Goal: Information Seeking & Learning: Learn about a topic

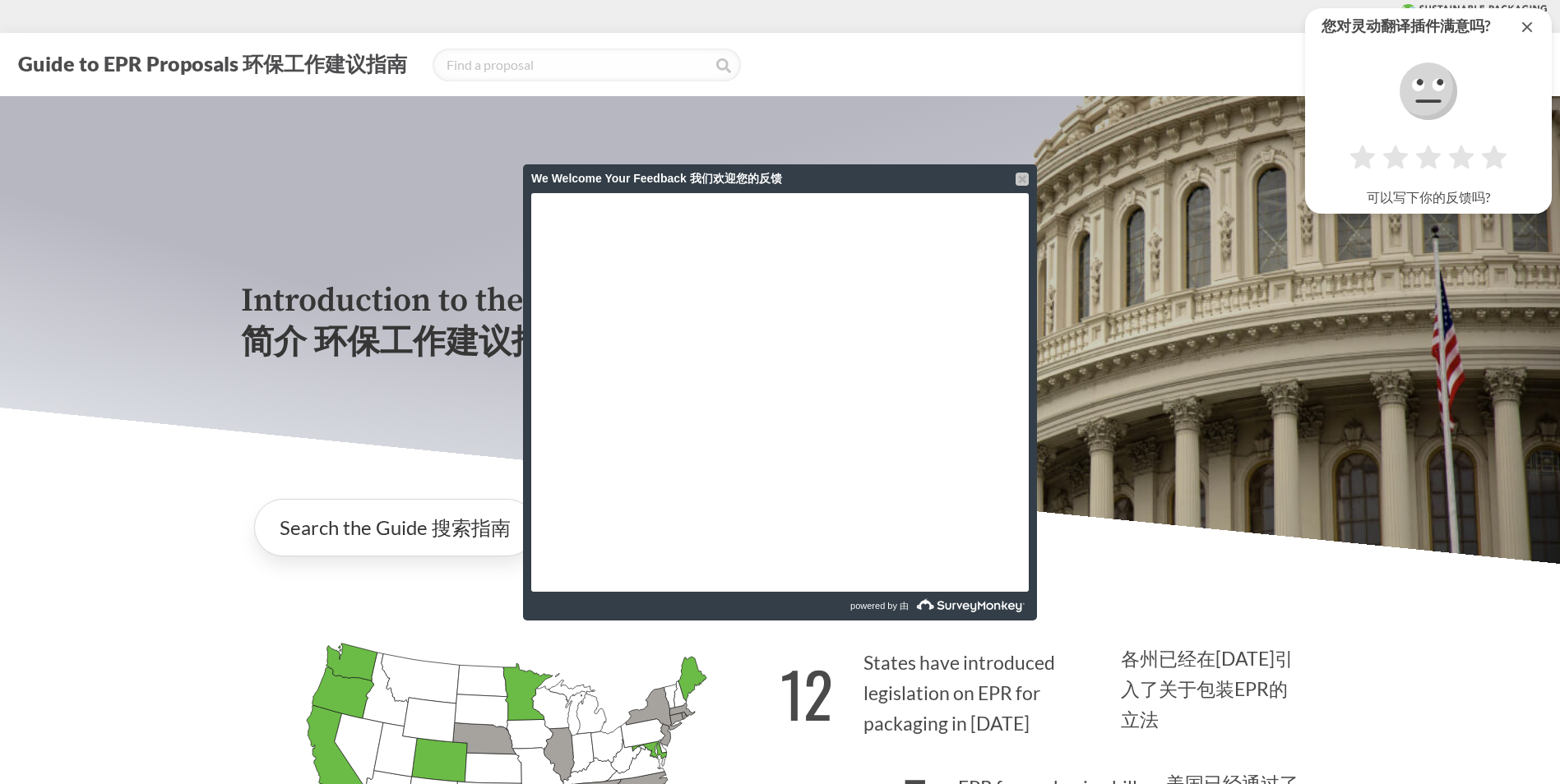
click at [1019, 180] on div at bounding box center [1022, 179] width 13 height 13
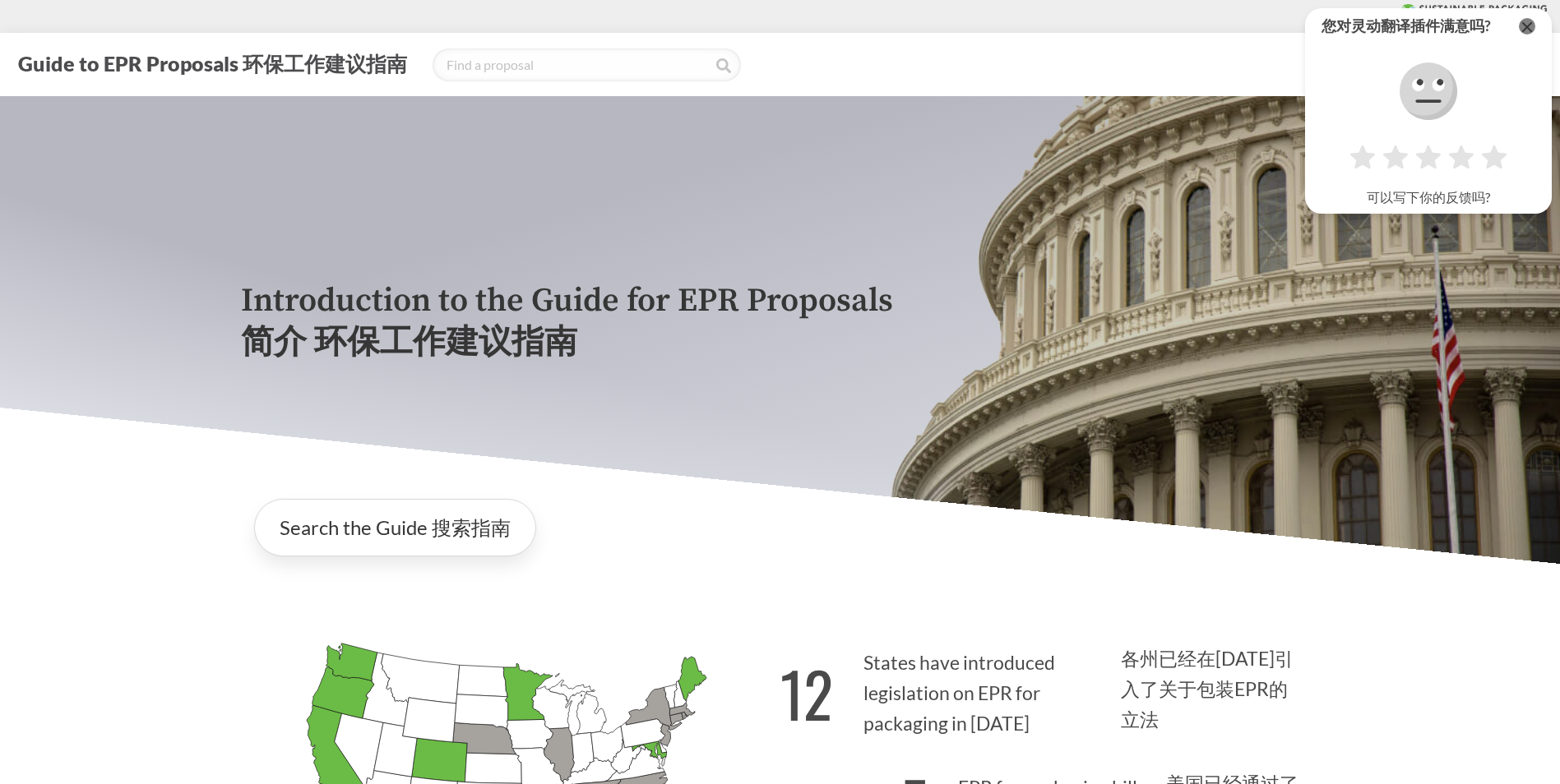
click at [1529, 22] on div at bounding box center [1527, 26] width 17 height 17
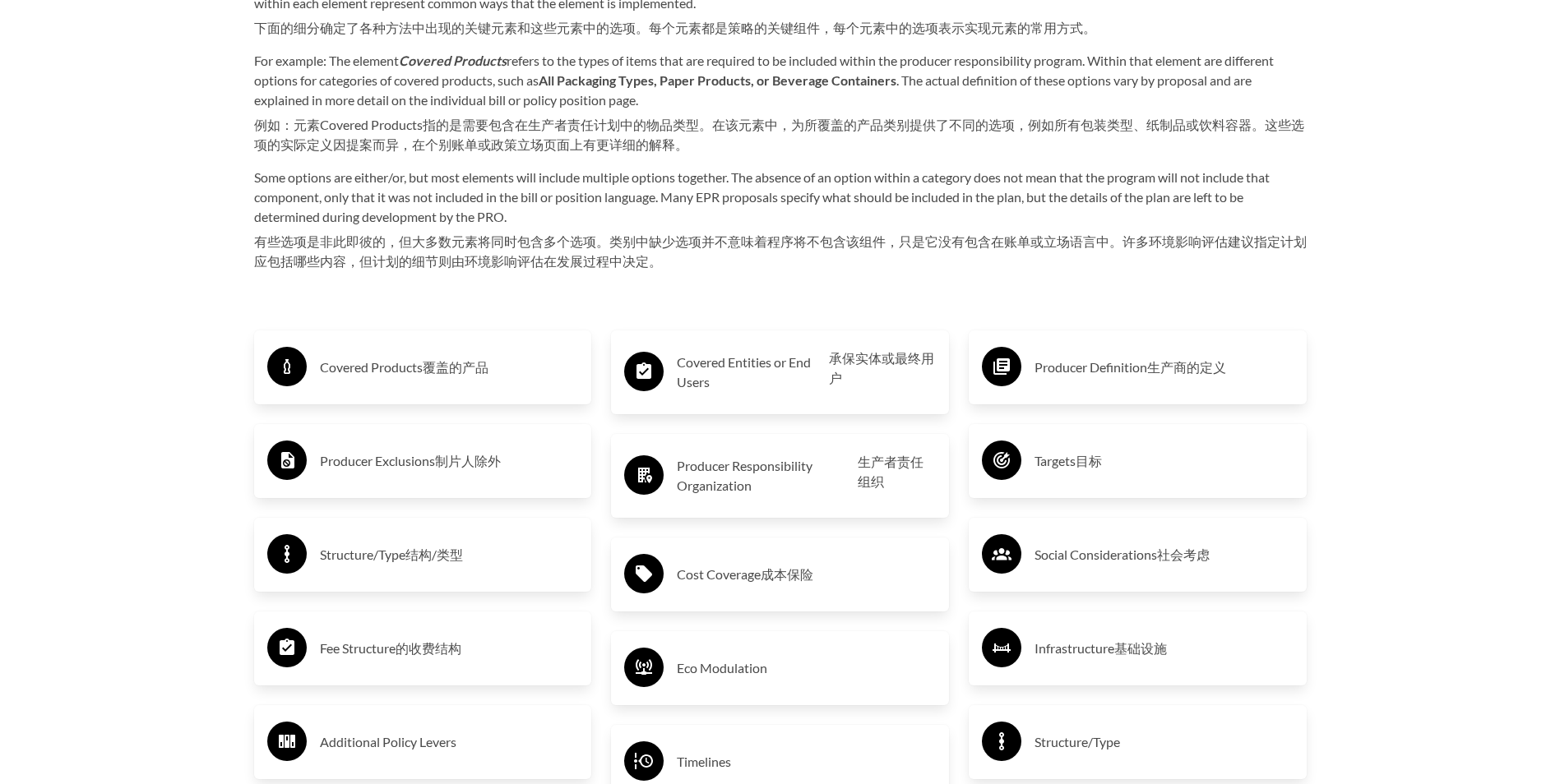
scroll to position [3124, 0]
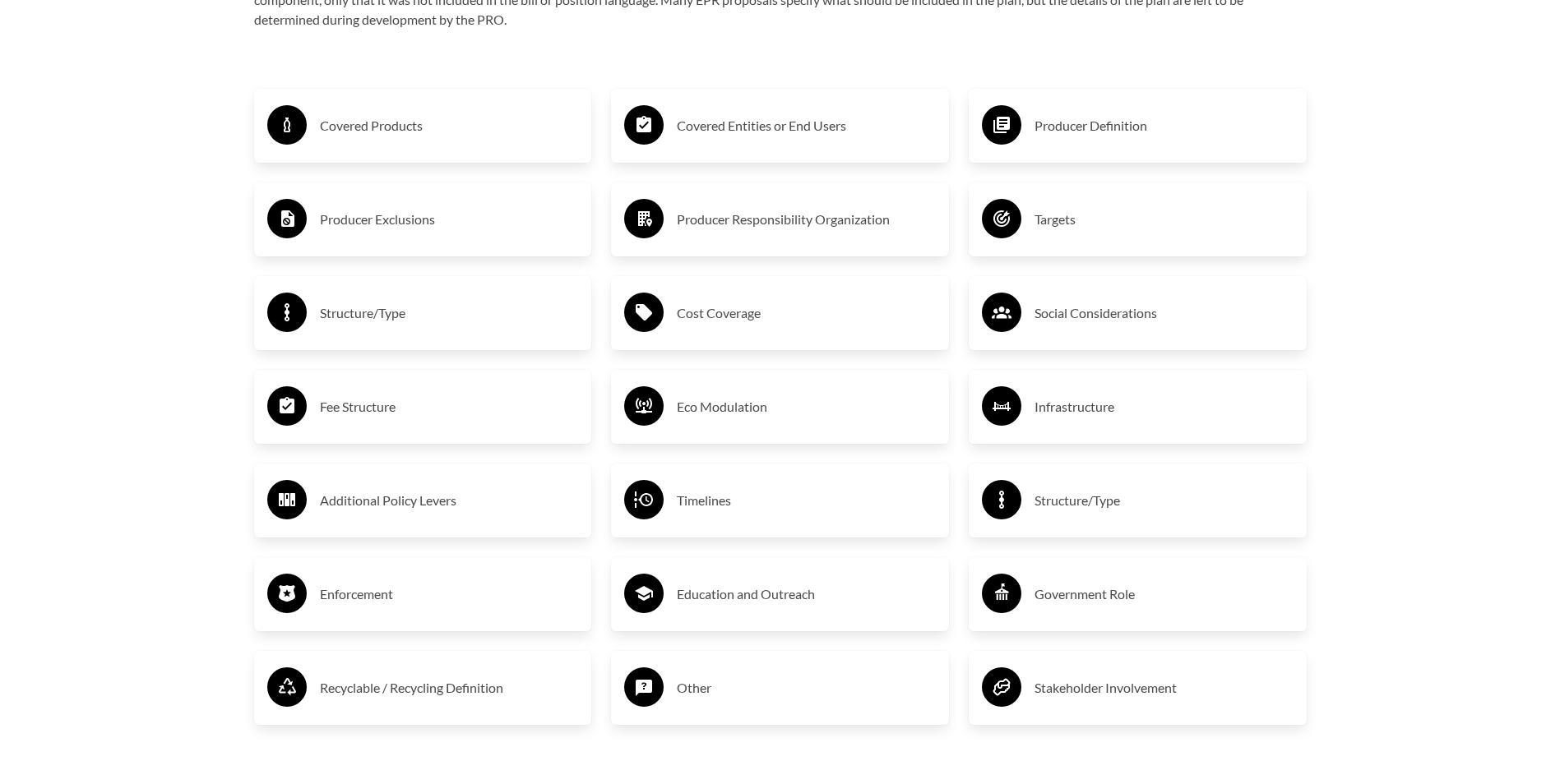
scroll to position [2703, 0]
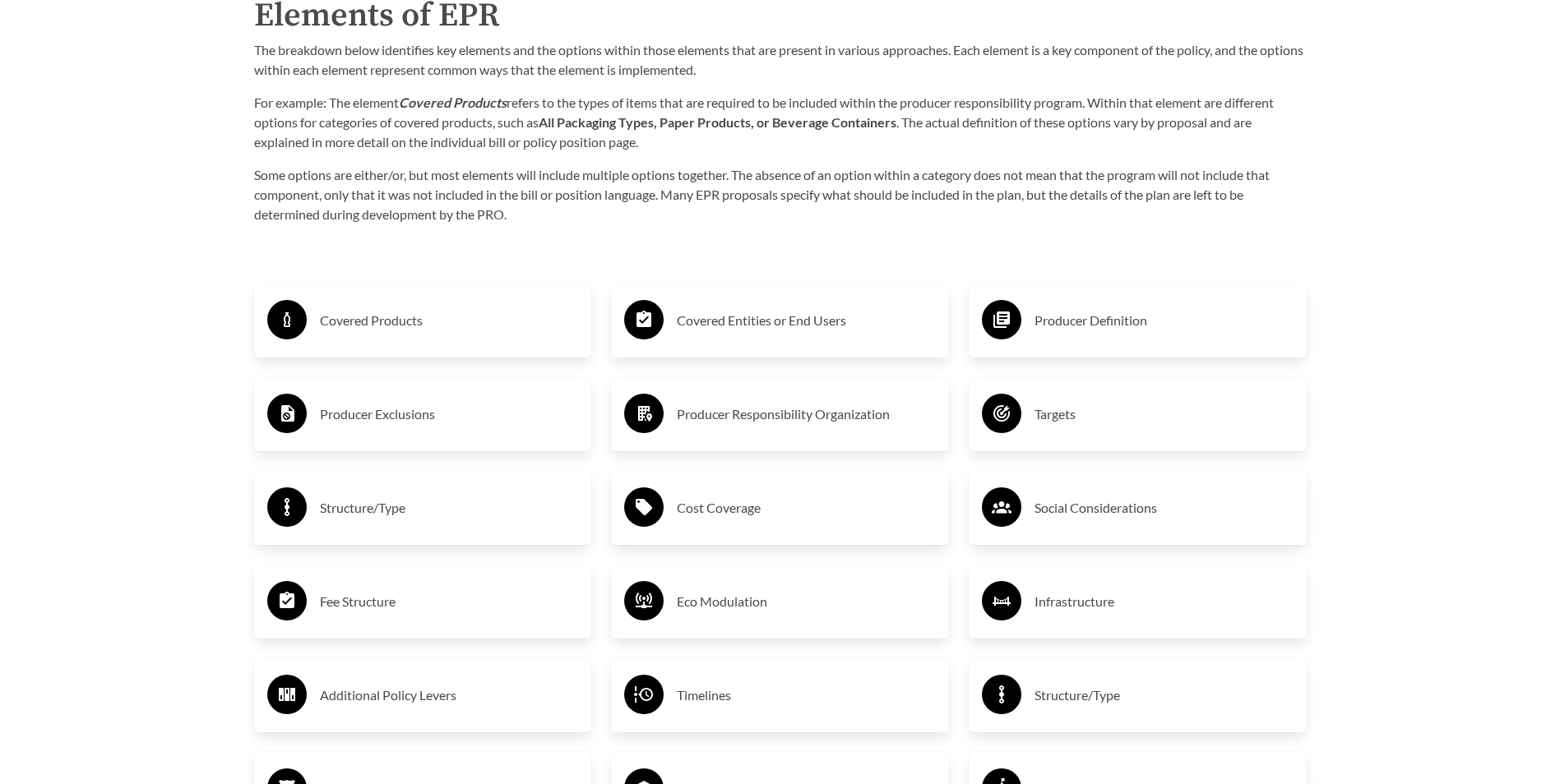
click at [402, 315] on h3 "Covered Products" at bounding box center [449, 320] width 259 height 26
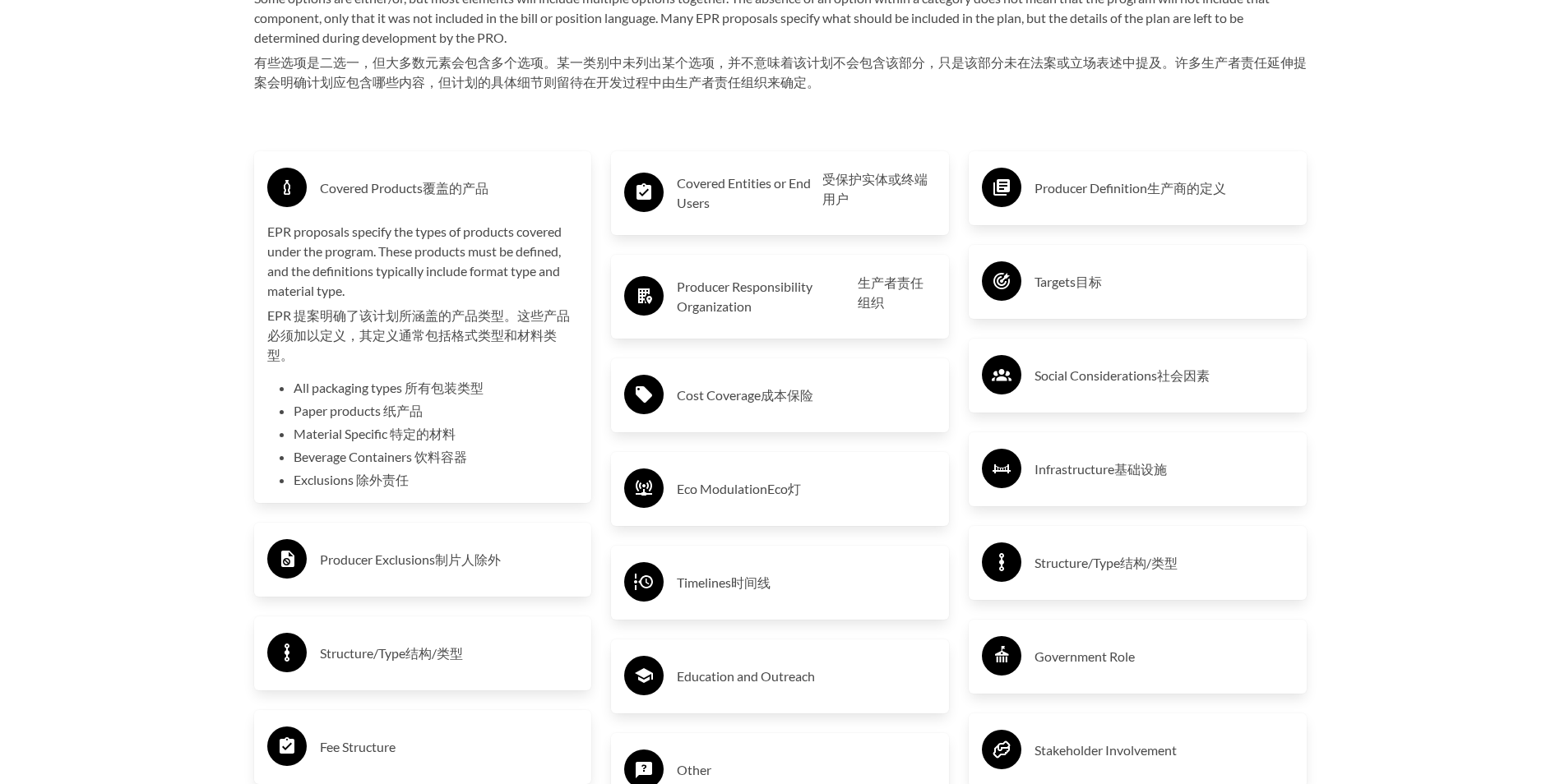
scroll to position [2950, 0]
click at [794, 201] on h3 "Covered Entities or End Users 受保护实体或终端用户" at bounding box center [806, 192] width 259 height 58
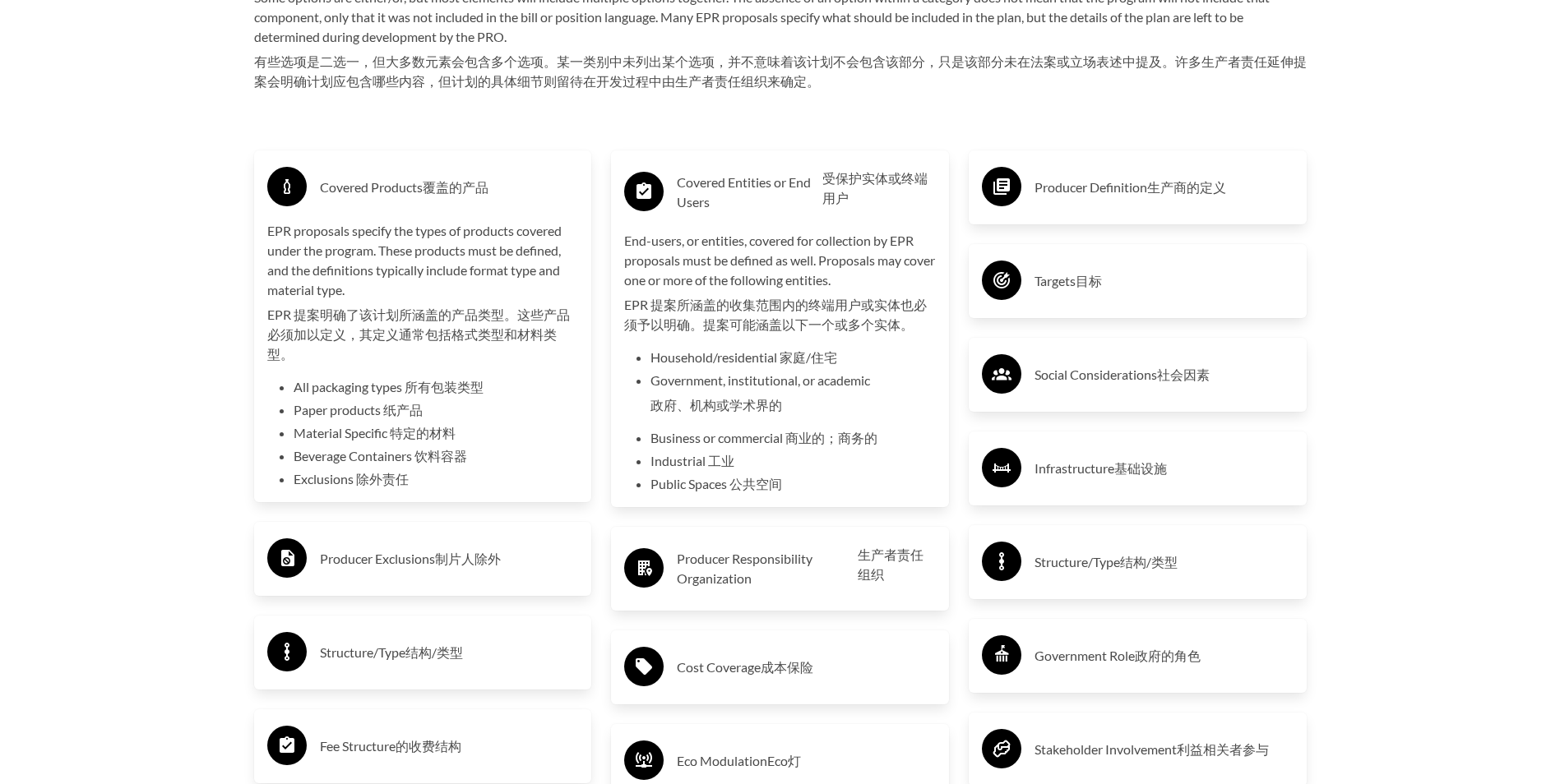
click at [1075, 200] on h3 "Producer Definition 生产商的定义" at bounding box center [1163, 187] width 259 height 26
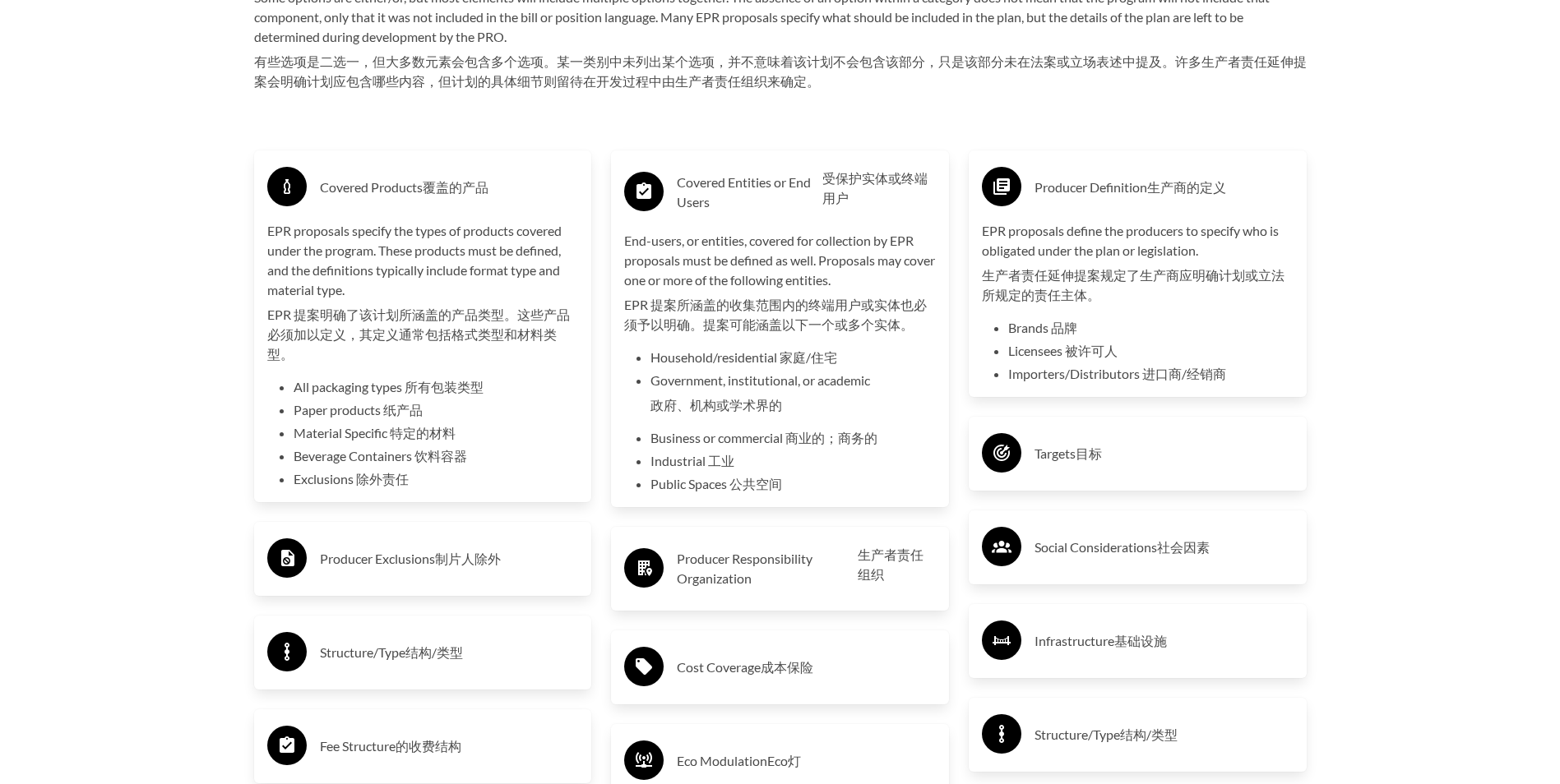
click at [1130, 437] on div "Targets 目标" at bounding box center [1137, 453] width 312 height 48
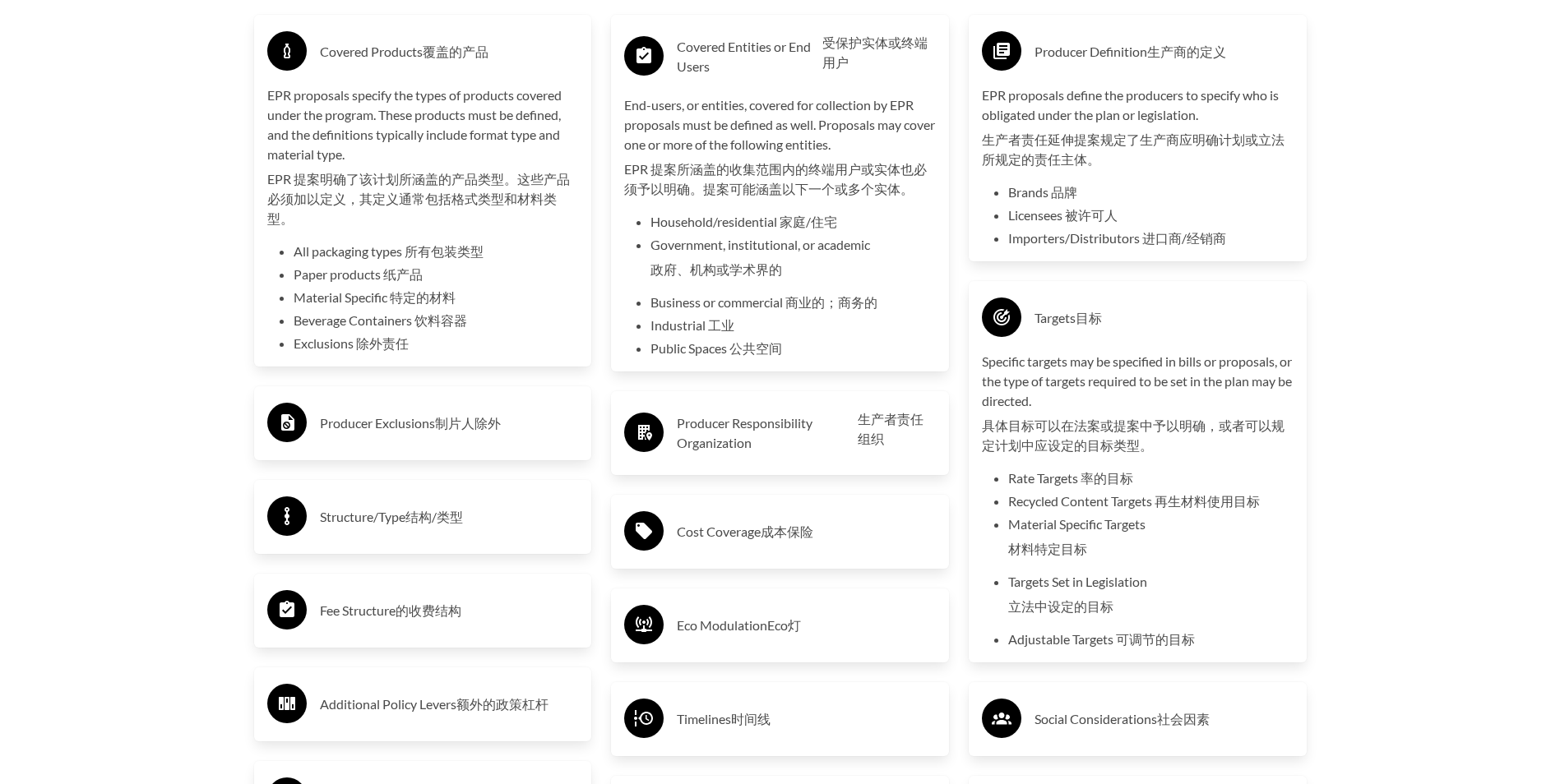
scroll to position [3115, 0]
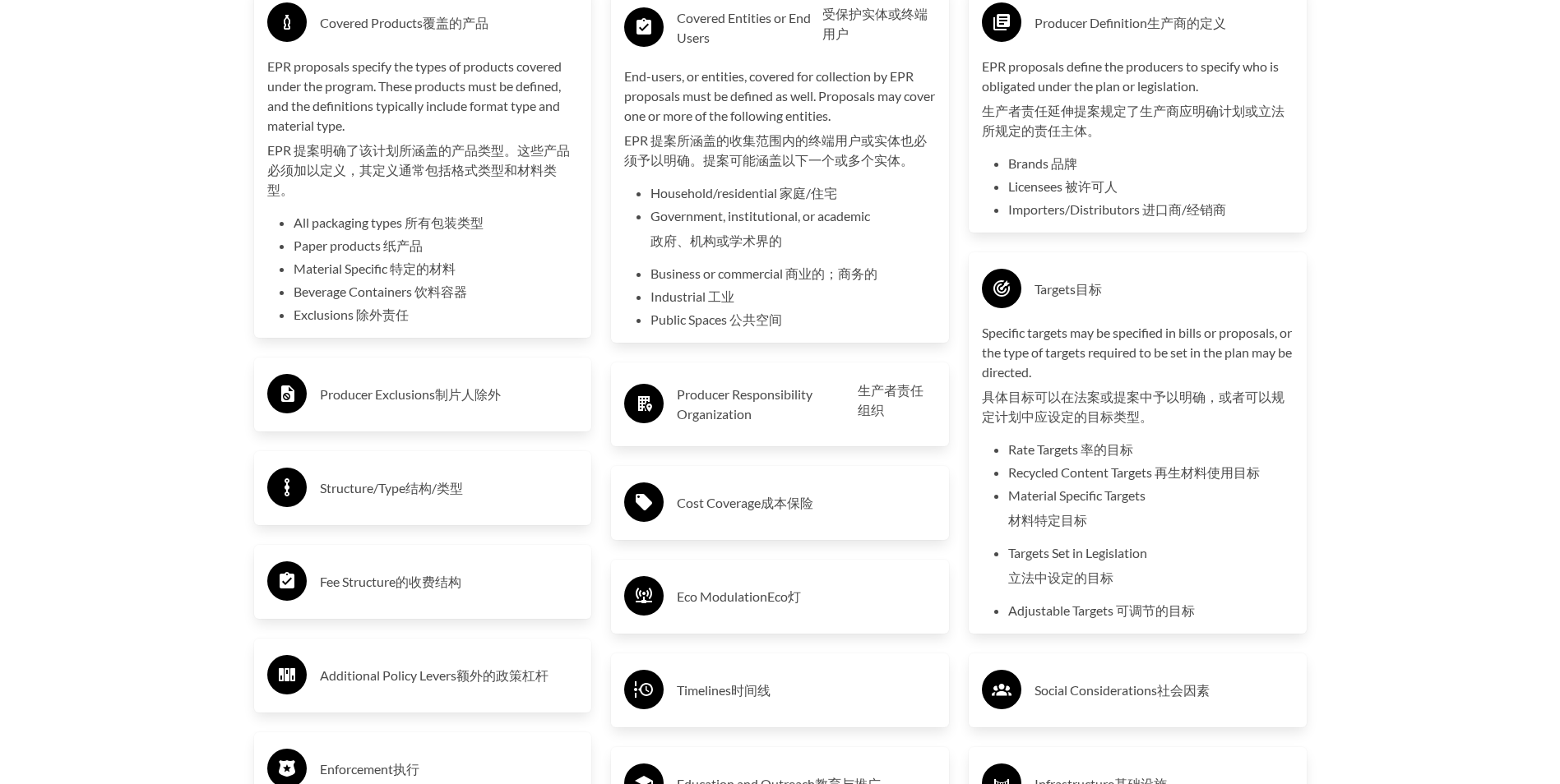
click at [891, 432] on font "生产者责任组织" at bounding box center [897, 404] width 78 height 58
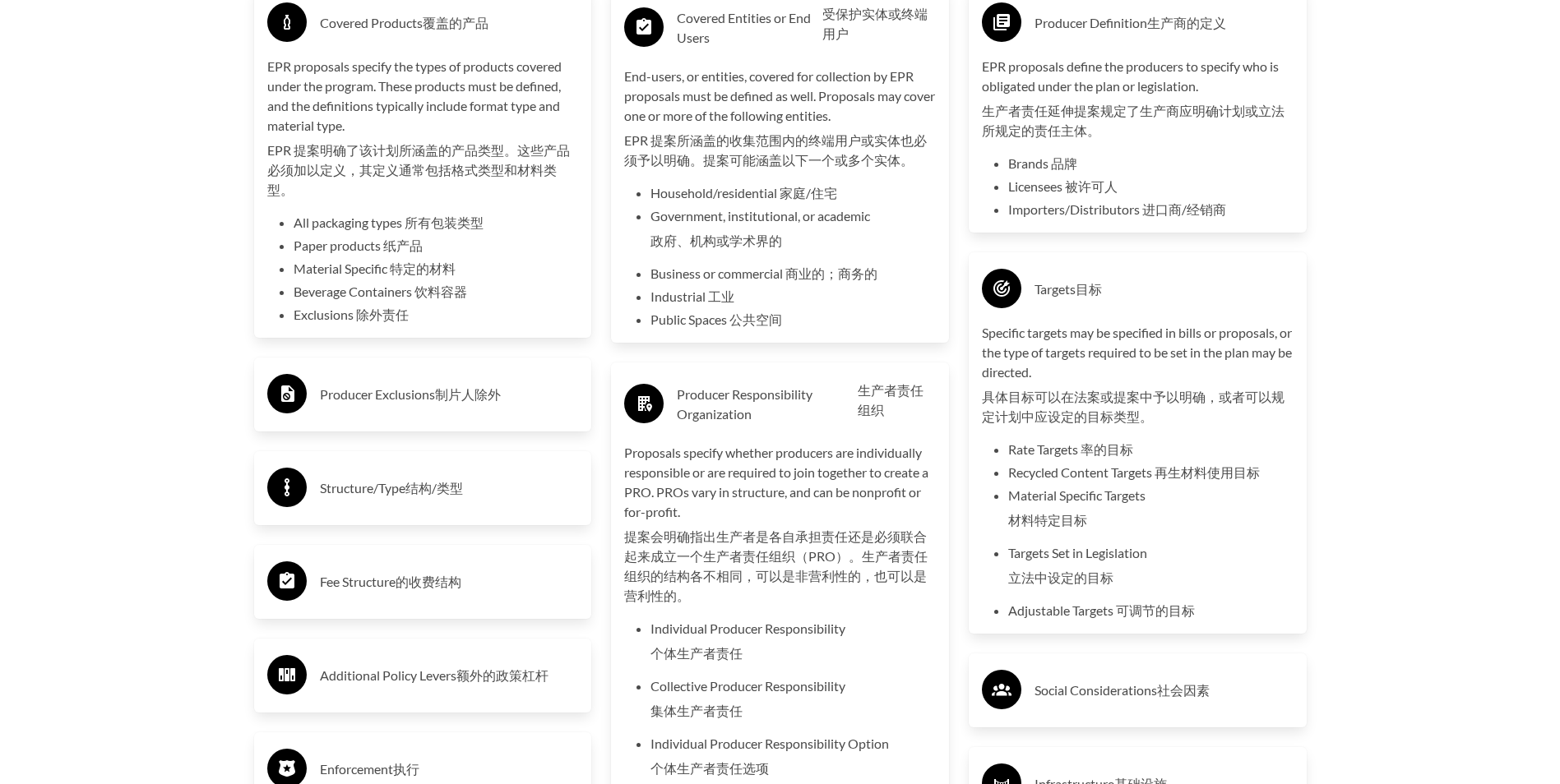
click at [466, 399] on font "制片人除外" at bounding box center [467, 394] width 65 height 16
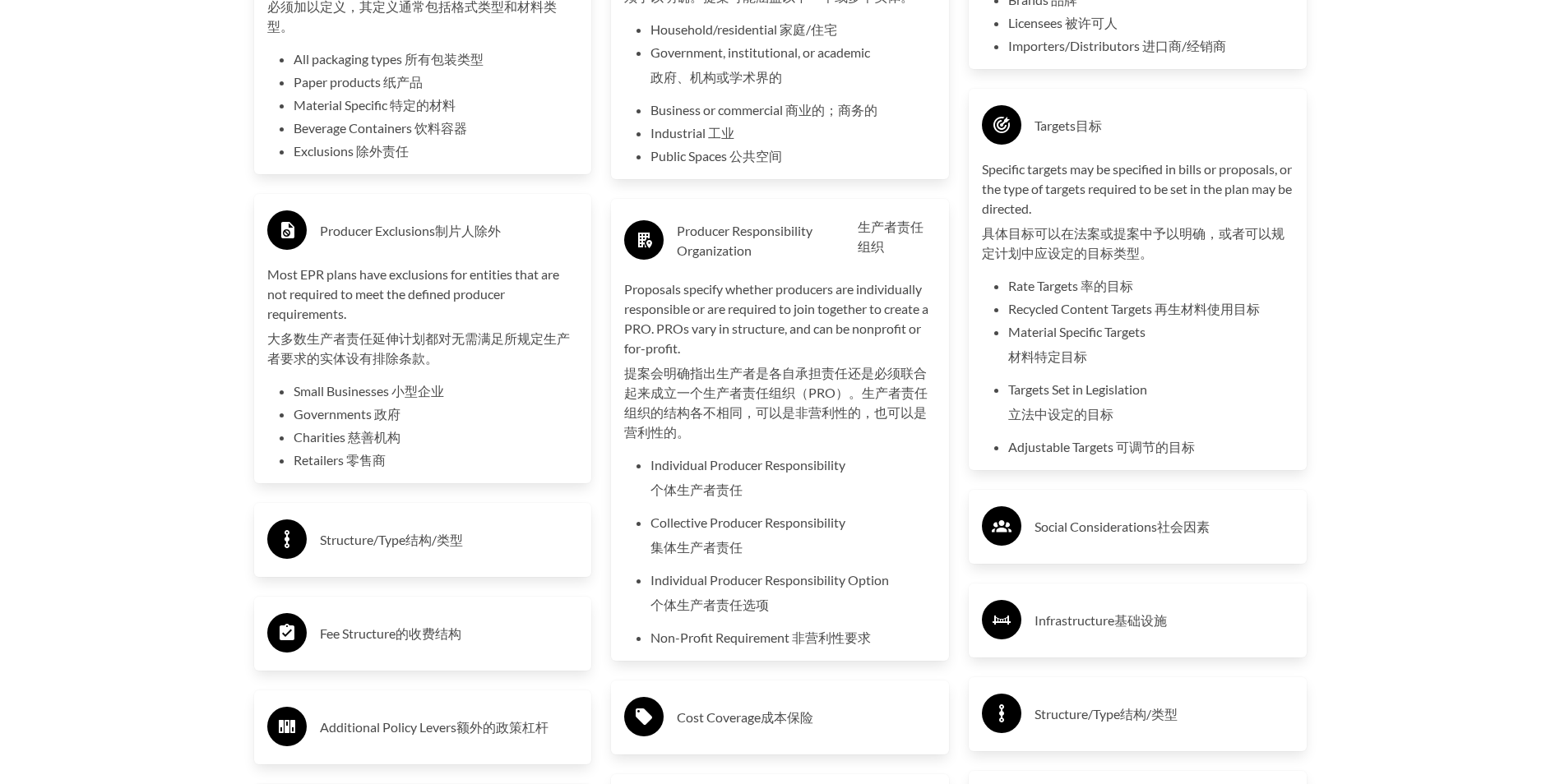
scroll to position [3280, 0]
click at [471, 520] on div "Structure/Type 结构/类型" at bounding box center [423, 539] width 312 height 48
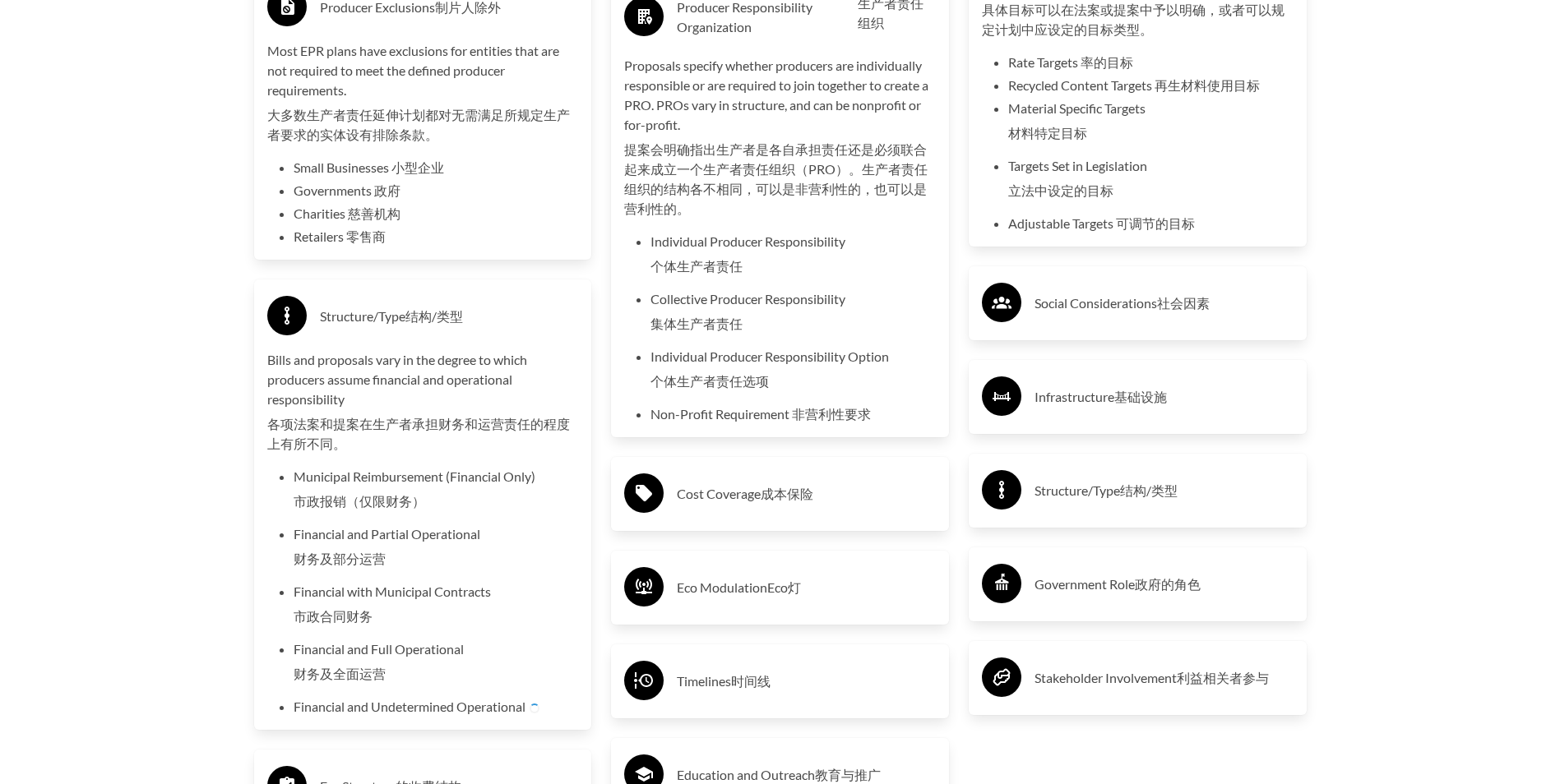
scroll to position [3526, 0]
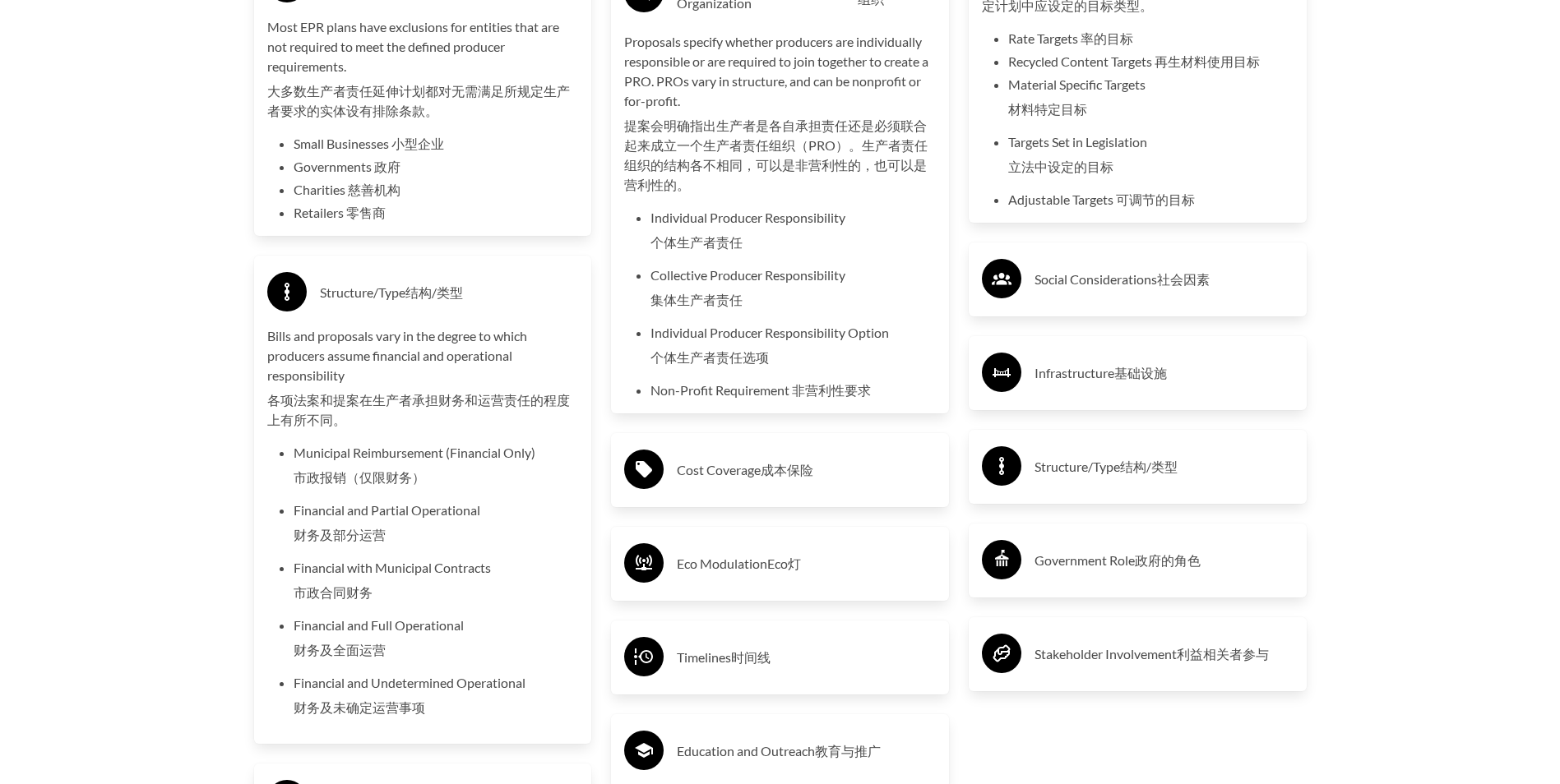
click at [704, 481] on h3 "Cost Coverage 成本保险" at bounding box center [806, 470] width 259 height 26
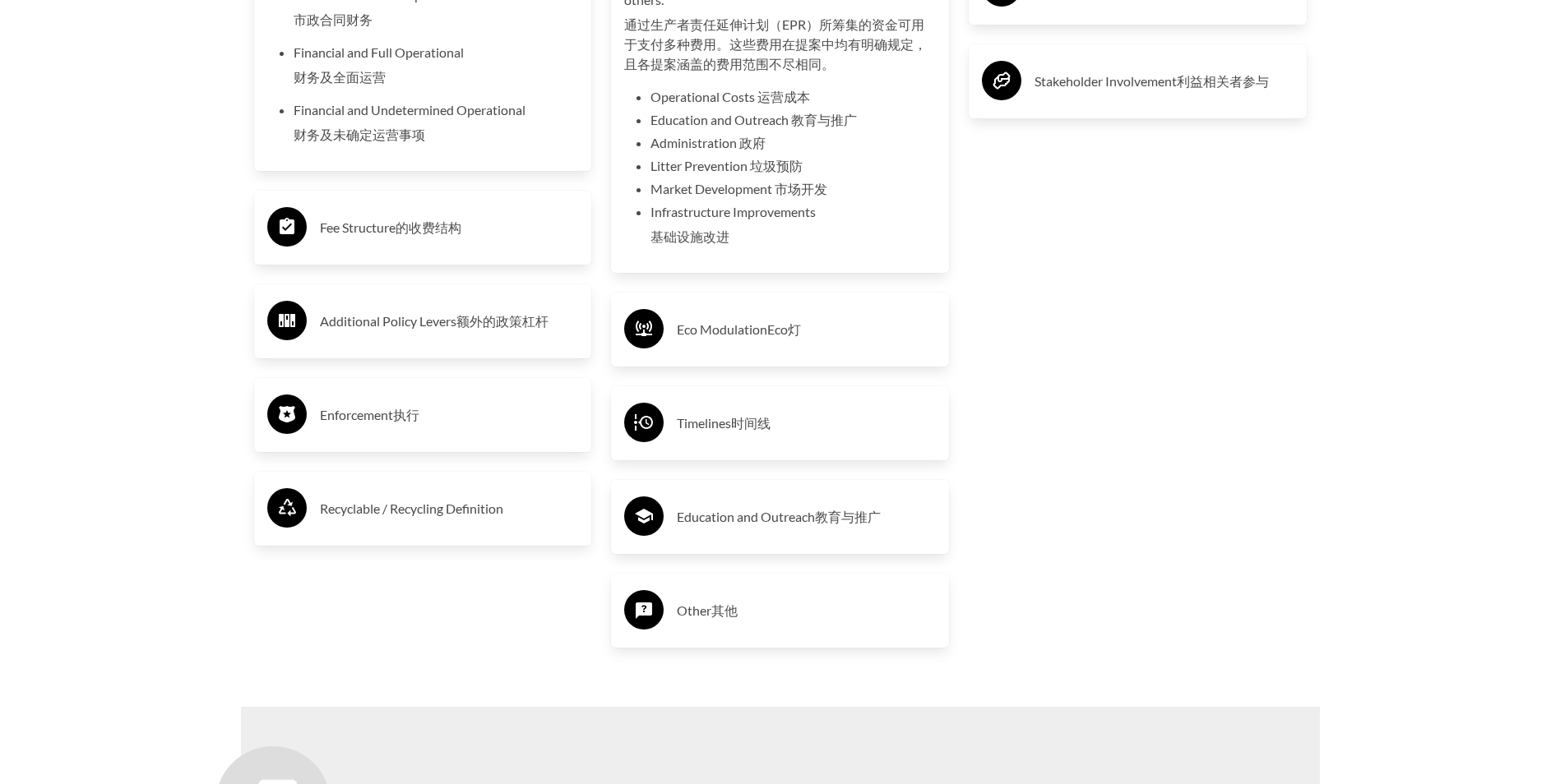
scroll to position [4102, 0]
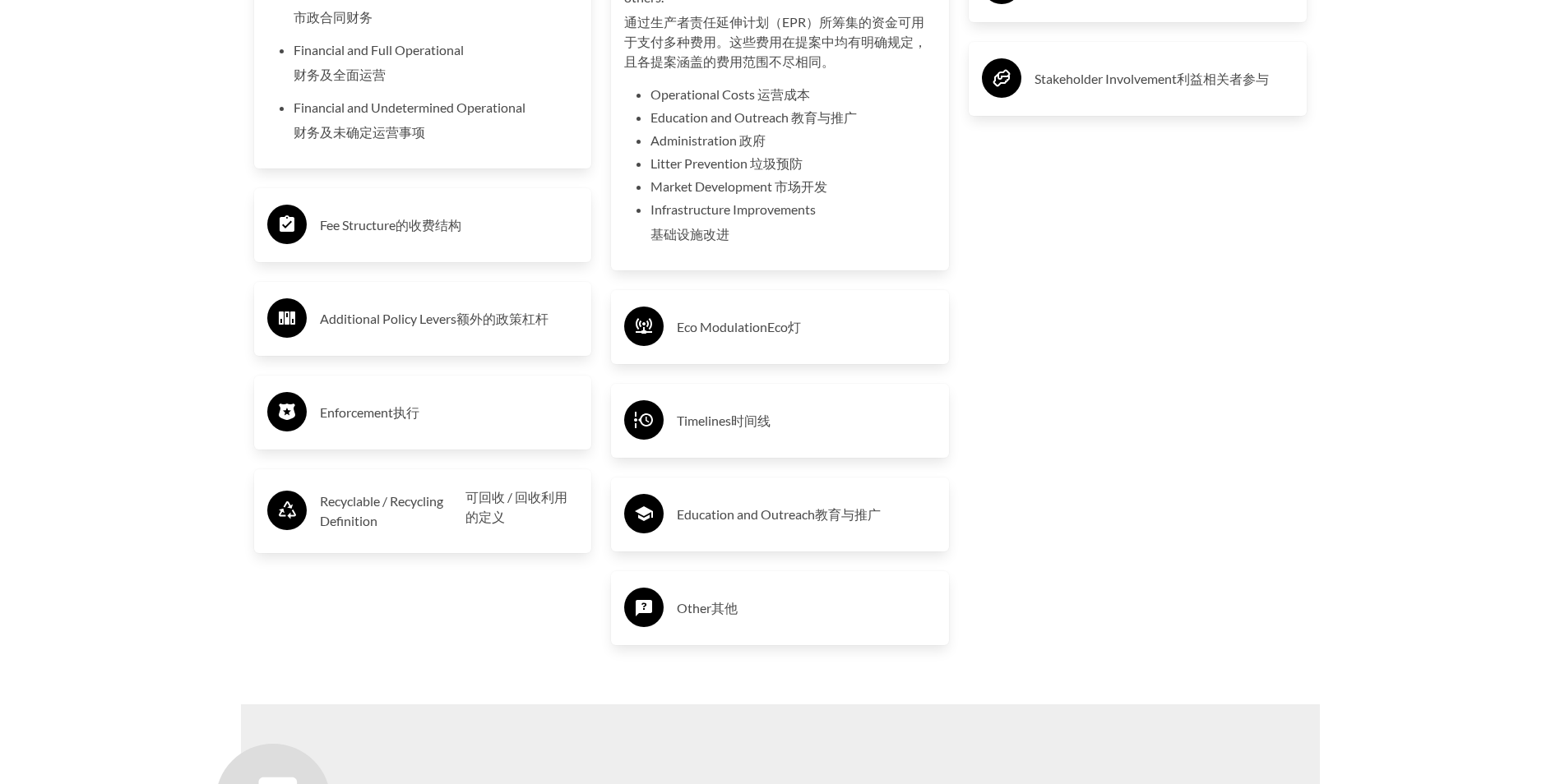
click at [804, 439] on div "Timelines 时间线" at bounding box center [780, 421] width 312 height 48
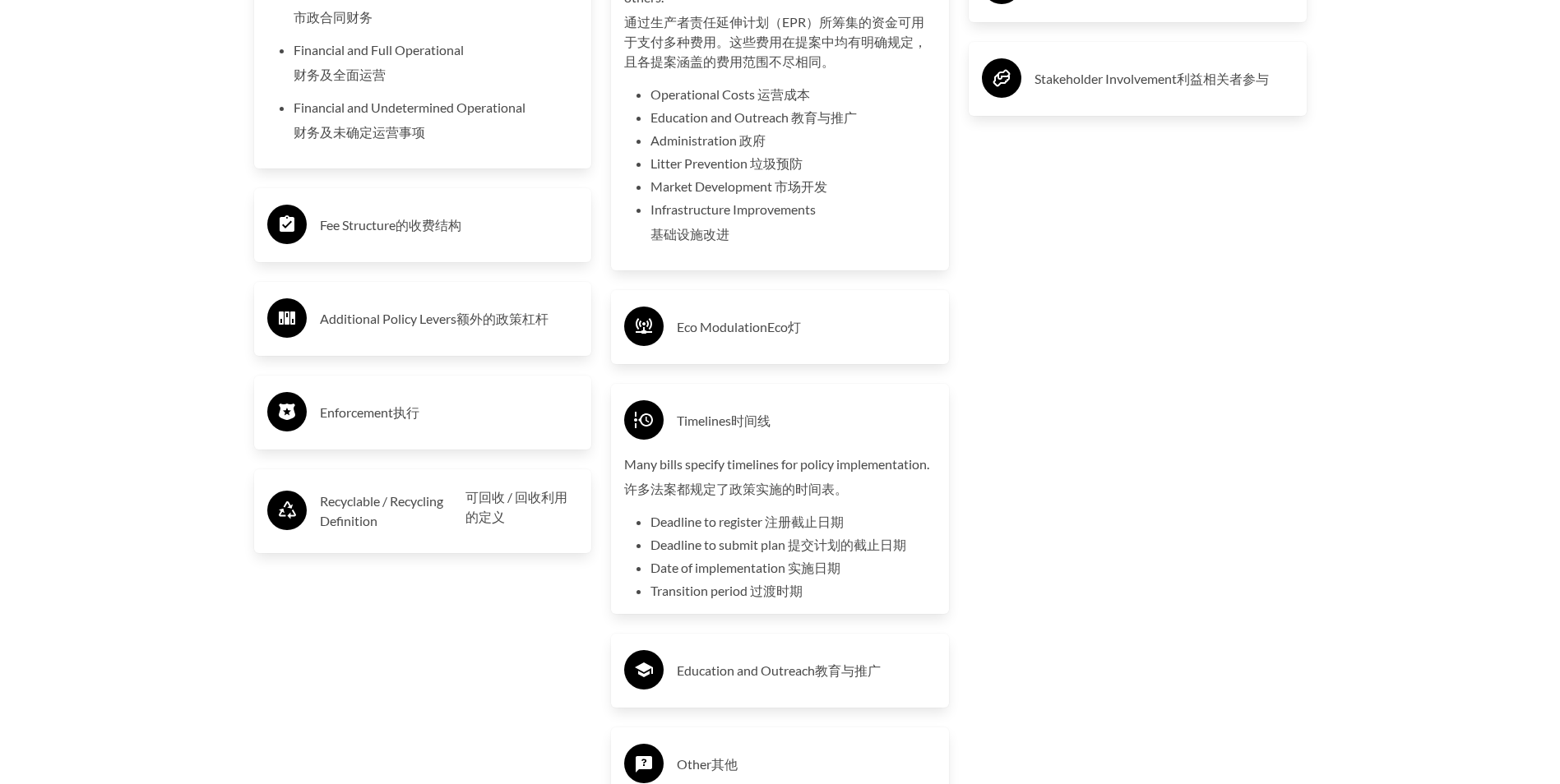
scroll to position [4184, 0]
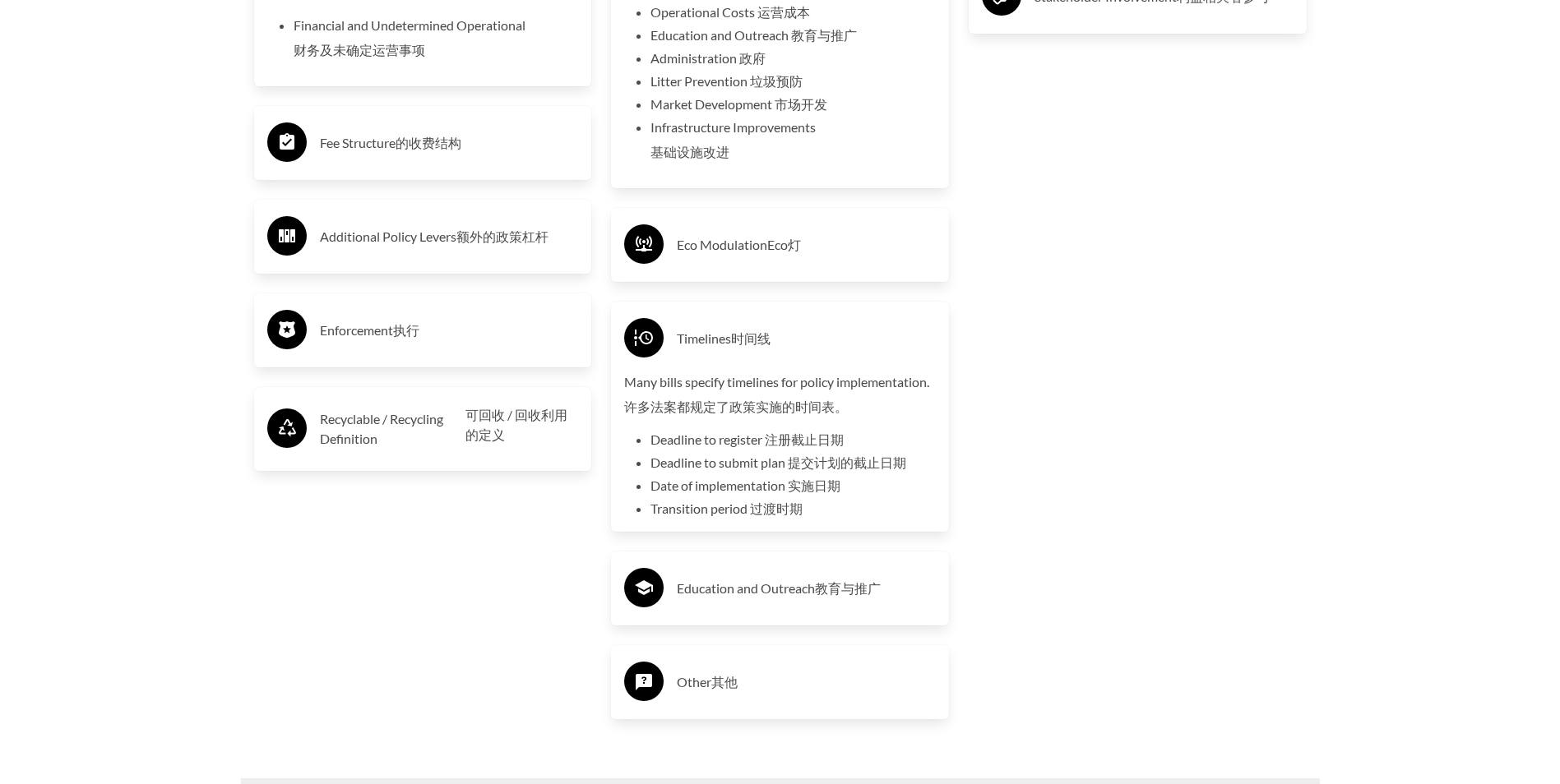
click at [816, 258] on h3 "Eco Modulation Eco灯" at bounding box center [806, 244] width 259 height 26
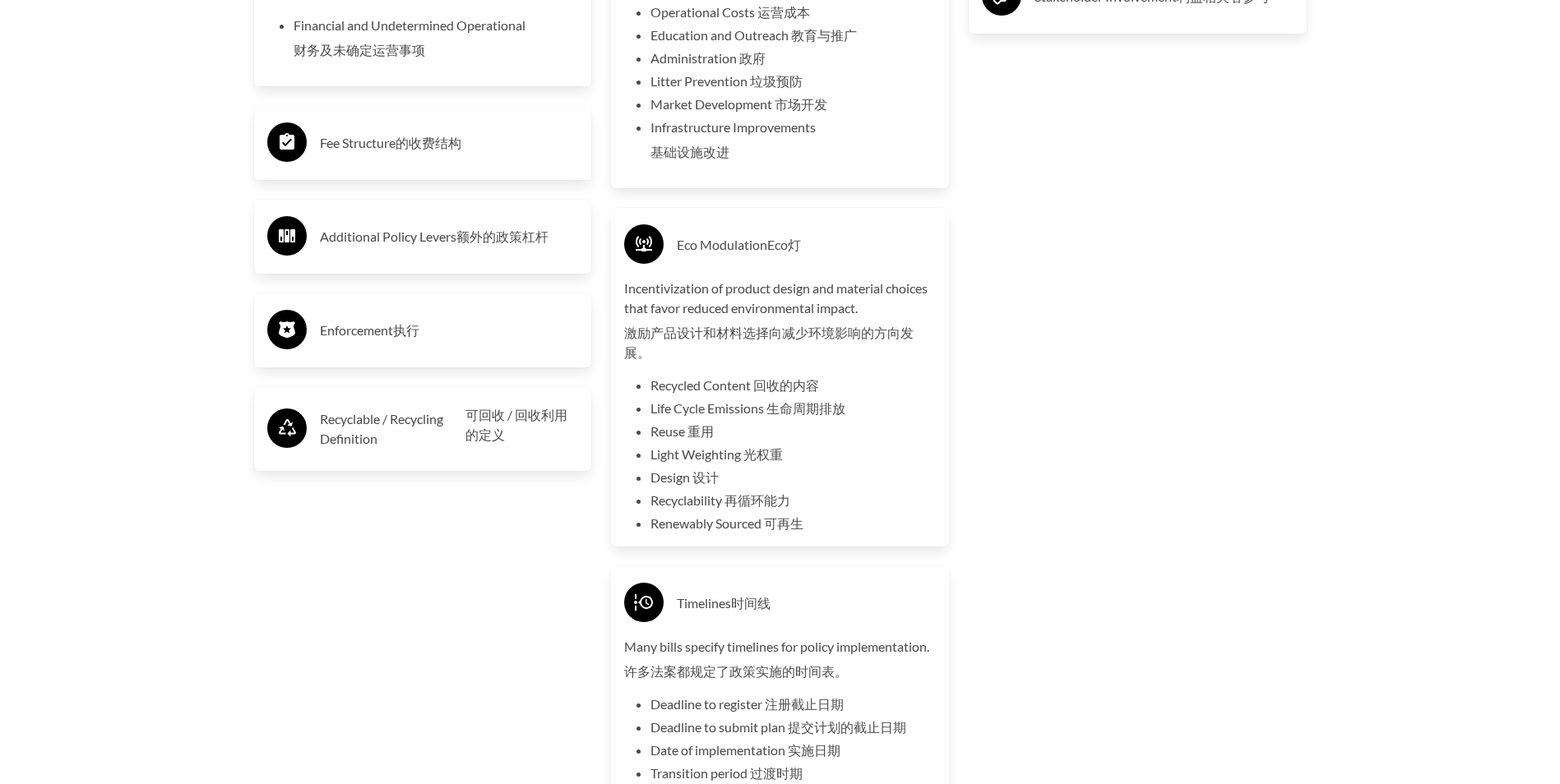
click at [528, 236] on font "额外的政策杠杆" at bounding box center [502, 236] width 92 height 16
